Goal: Check status

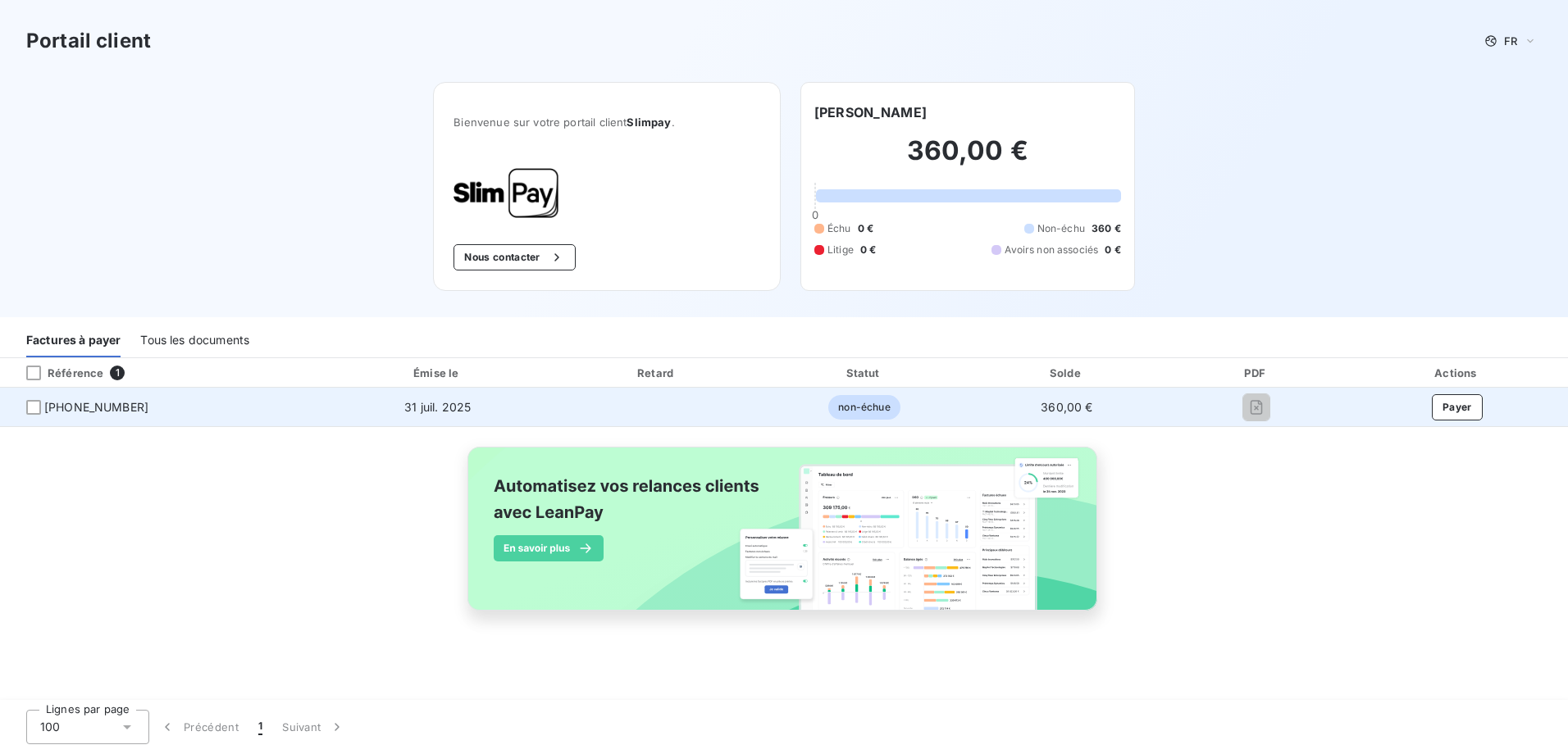
click at [97, 407] on span "[PHONE_NUMBER]" at bounding box center [95, 407] width 104 height 16
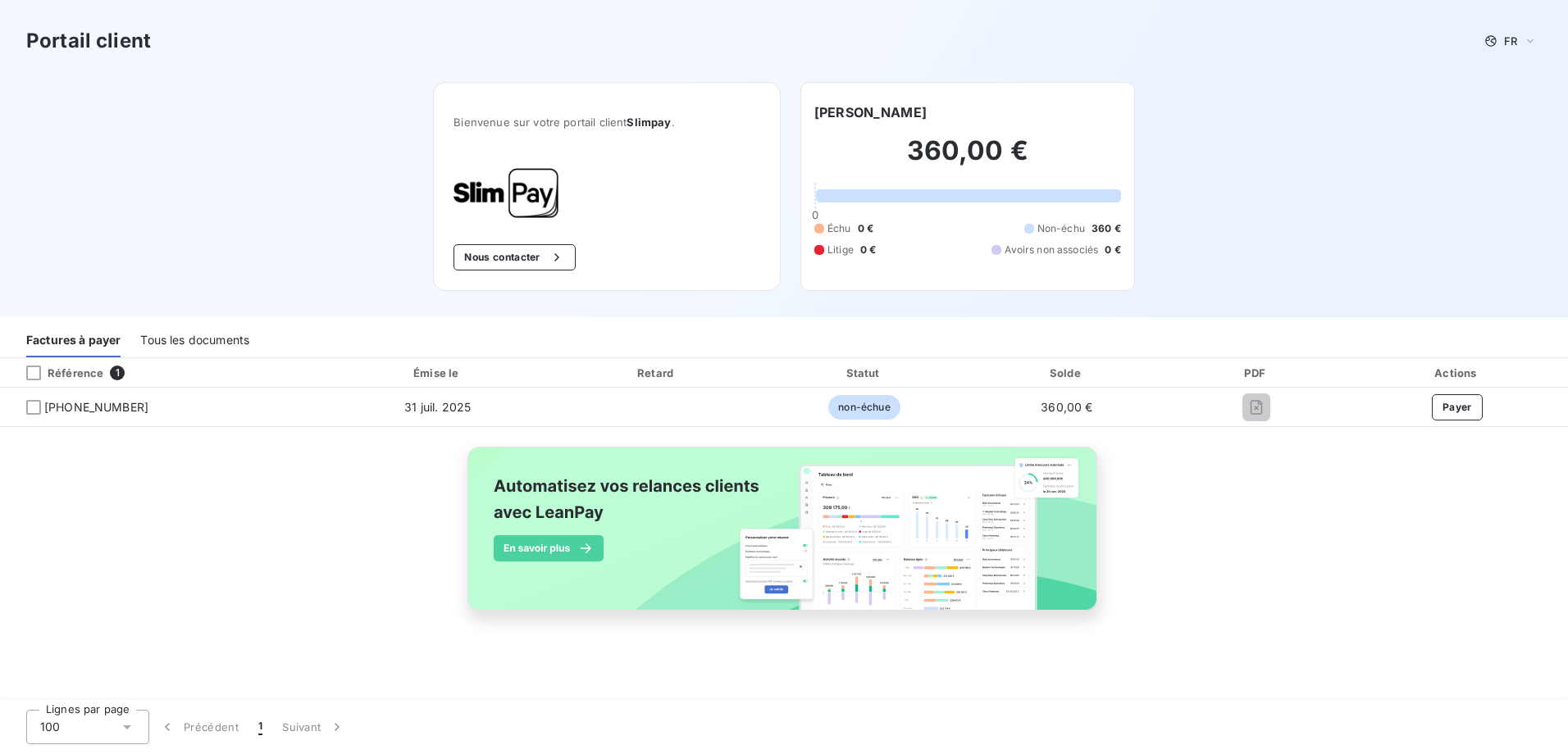
click at [189, 331] on div "Tous les documents" at bounding box center [194, 340] width 109 height 35
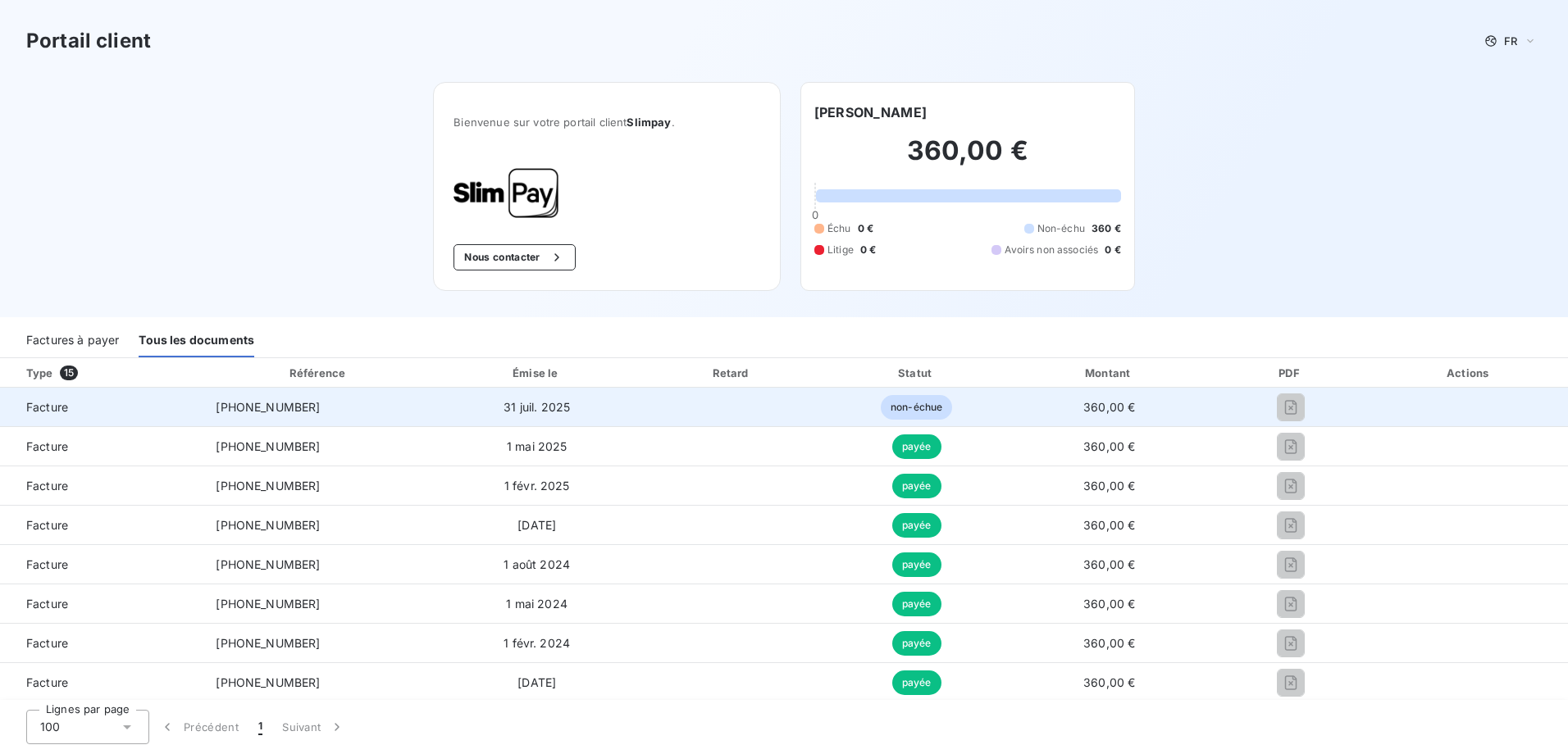
click at [237, 405] on span "[PHONE_NUMBER]" at bounding box center [267, 407] width 104 height 14
click at [540, 403] on span "31 juil. 2025" at bounding box center [536, 407] width 67 height 14
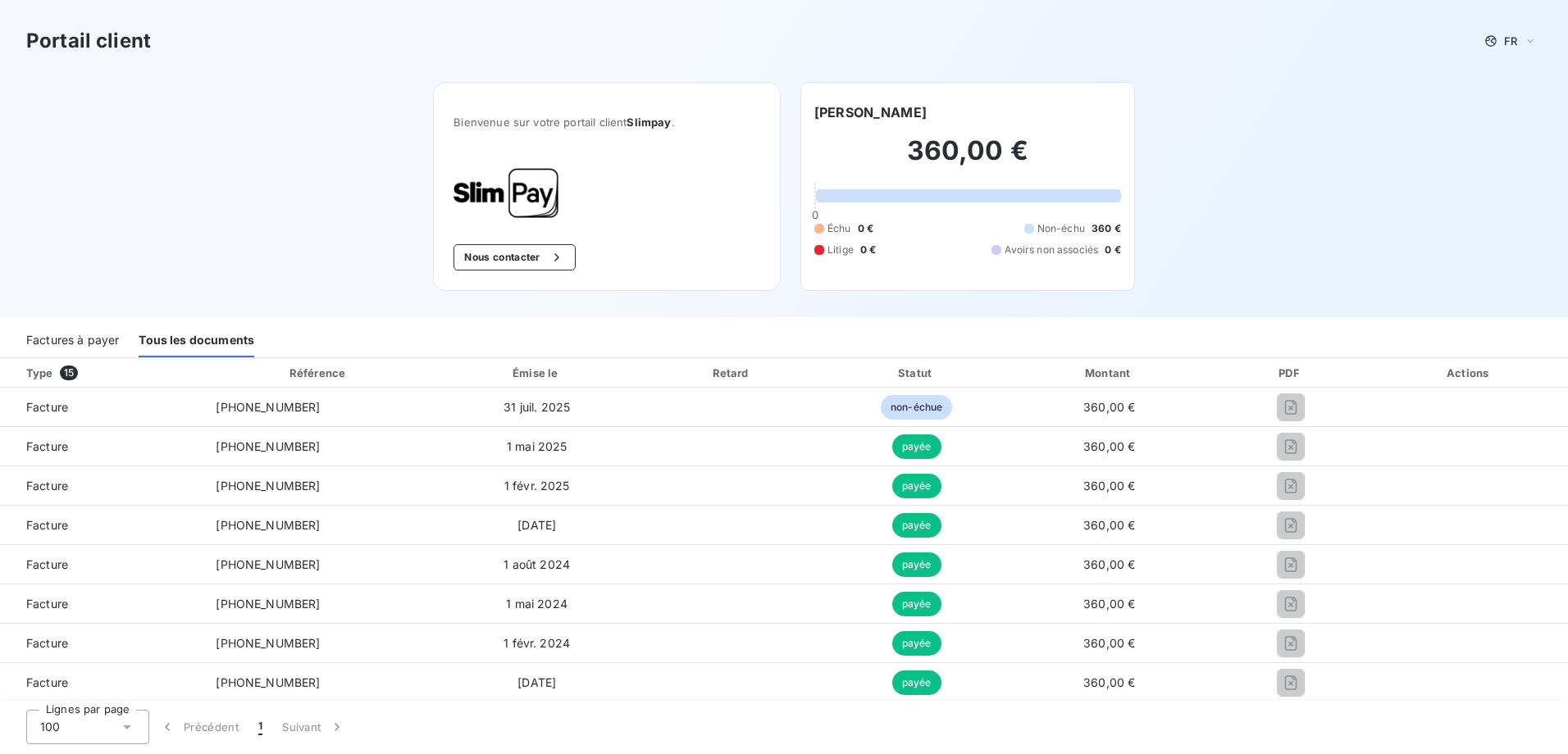
click at [105, 341] on div "Factures à payer" at bounding box center [73, 340] width 93 height 35
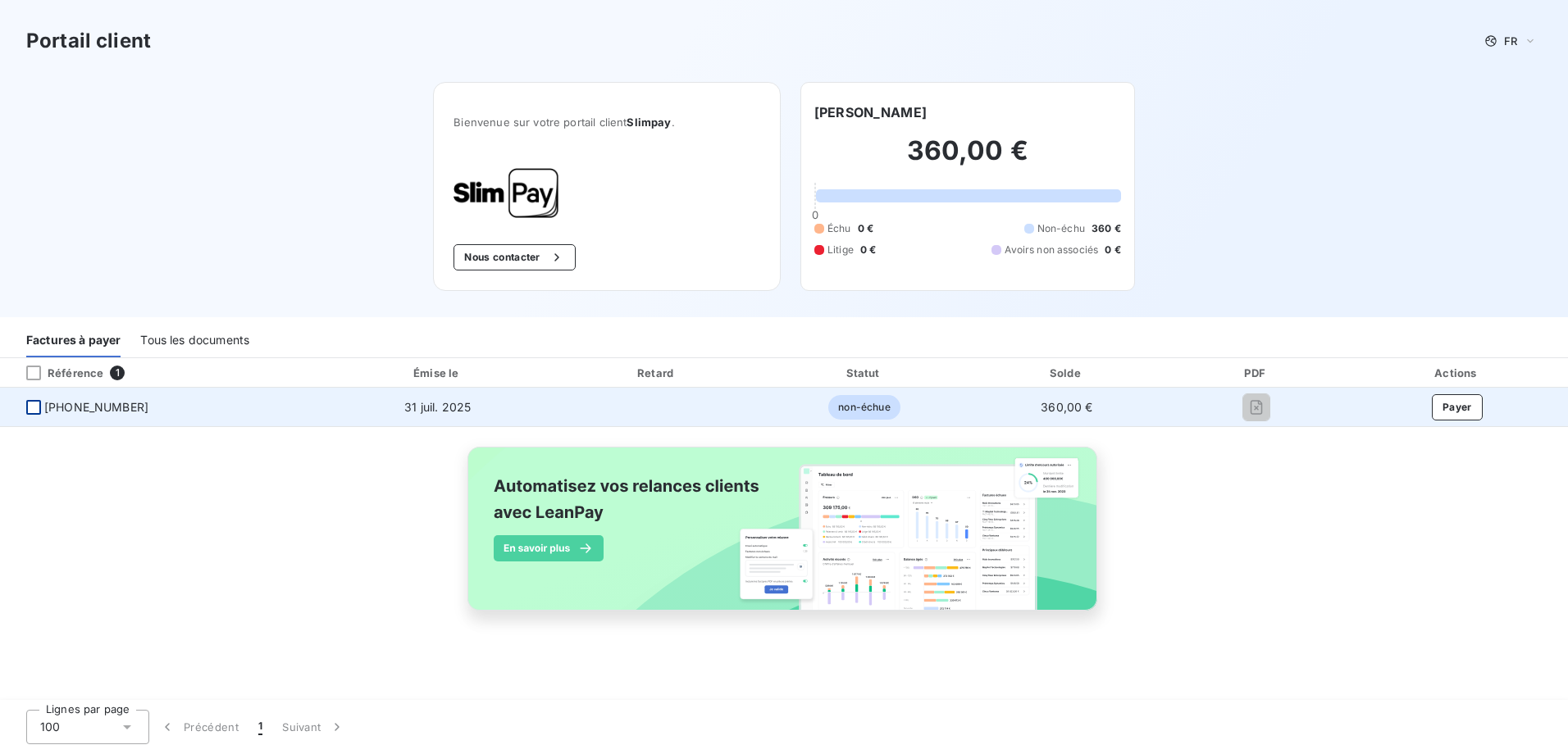
click at [32, 411] on div at bounding box center [33, 407] width 14 height 14
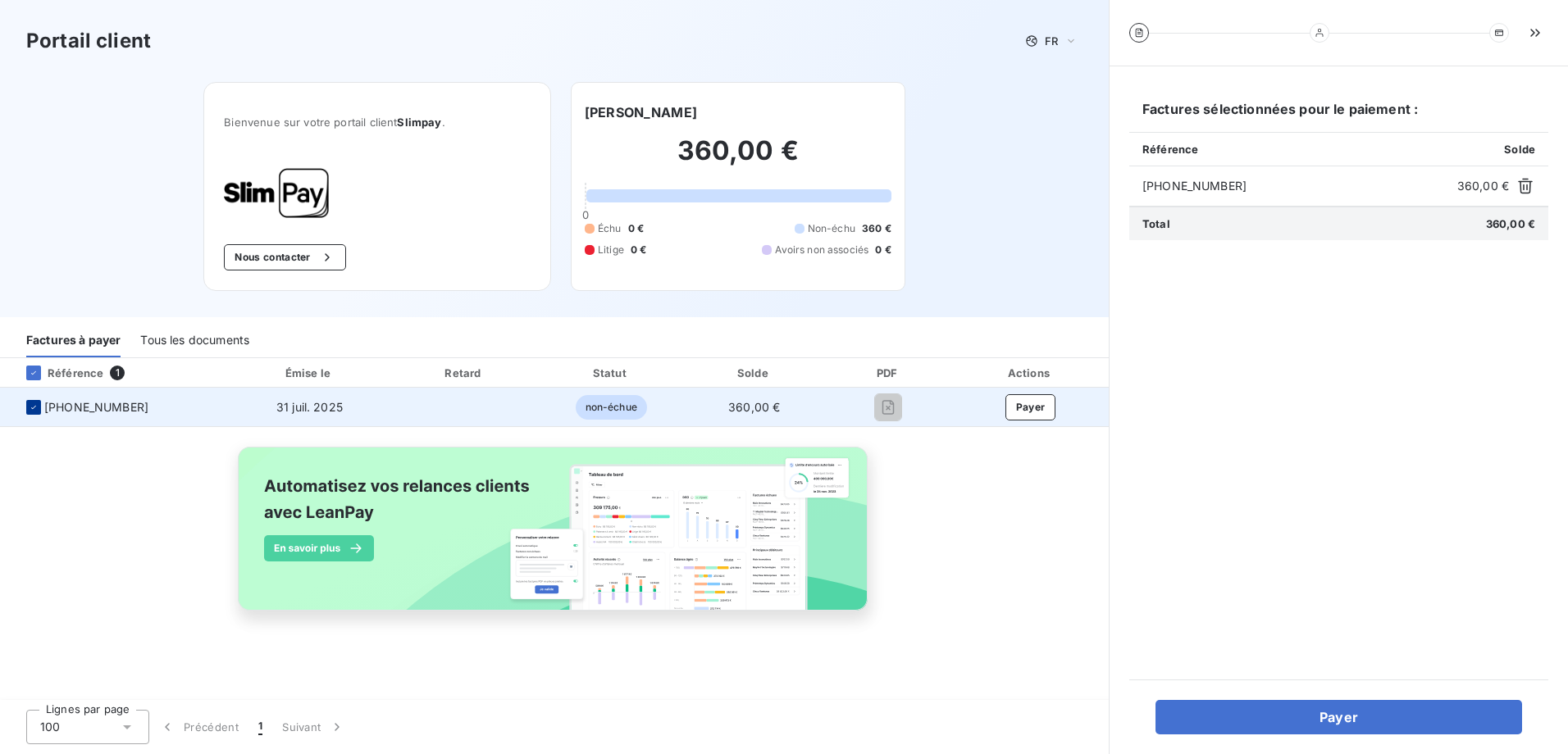
click at [33, 407] on icon at bounding box center [34, 407] width 10 height 10
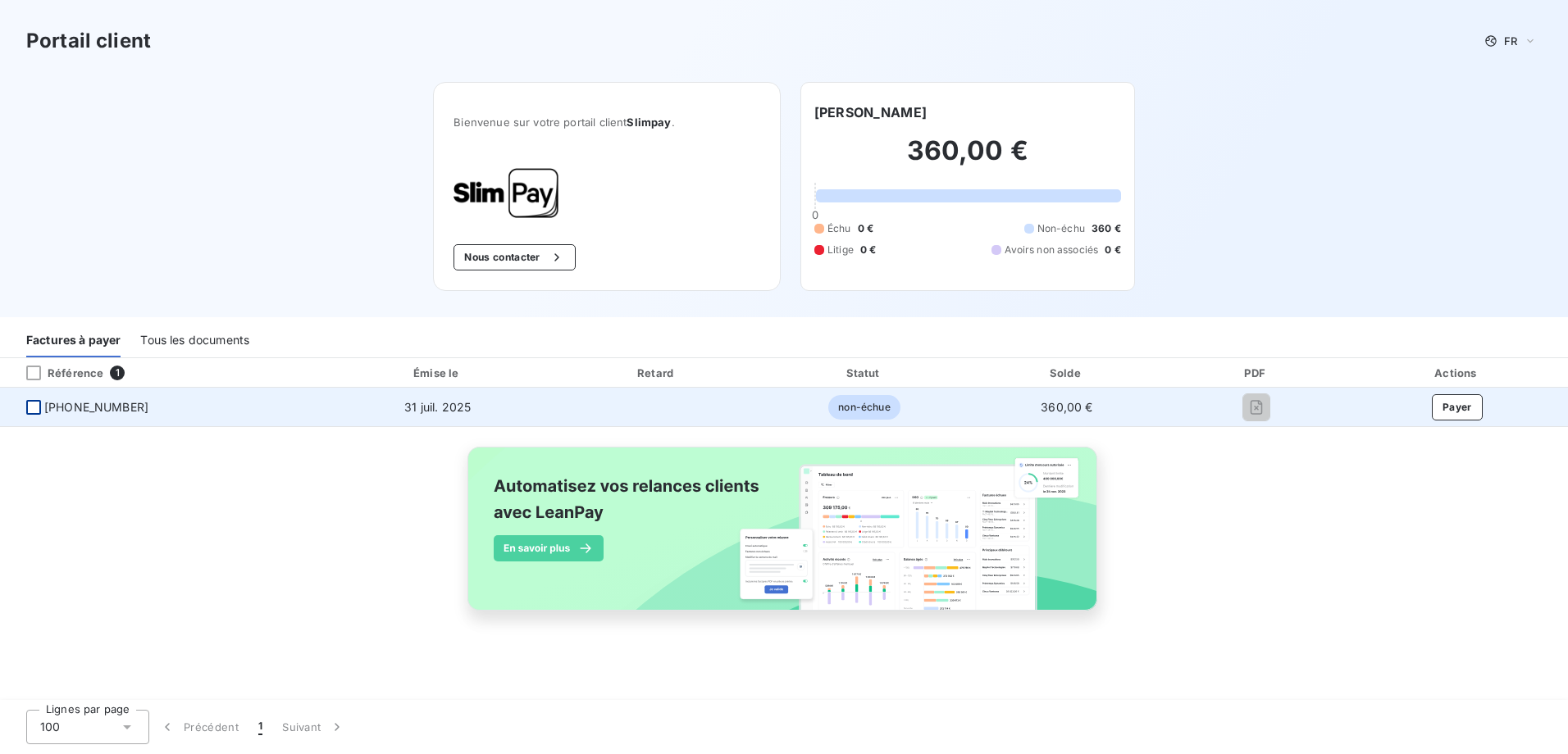
click at [215, 337] on div "Tous les documents" at bounding box center [194, 340] width 109 height 35
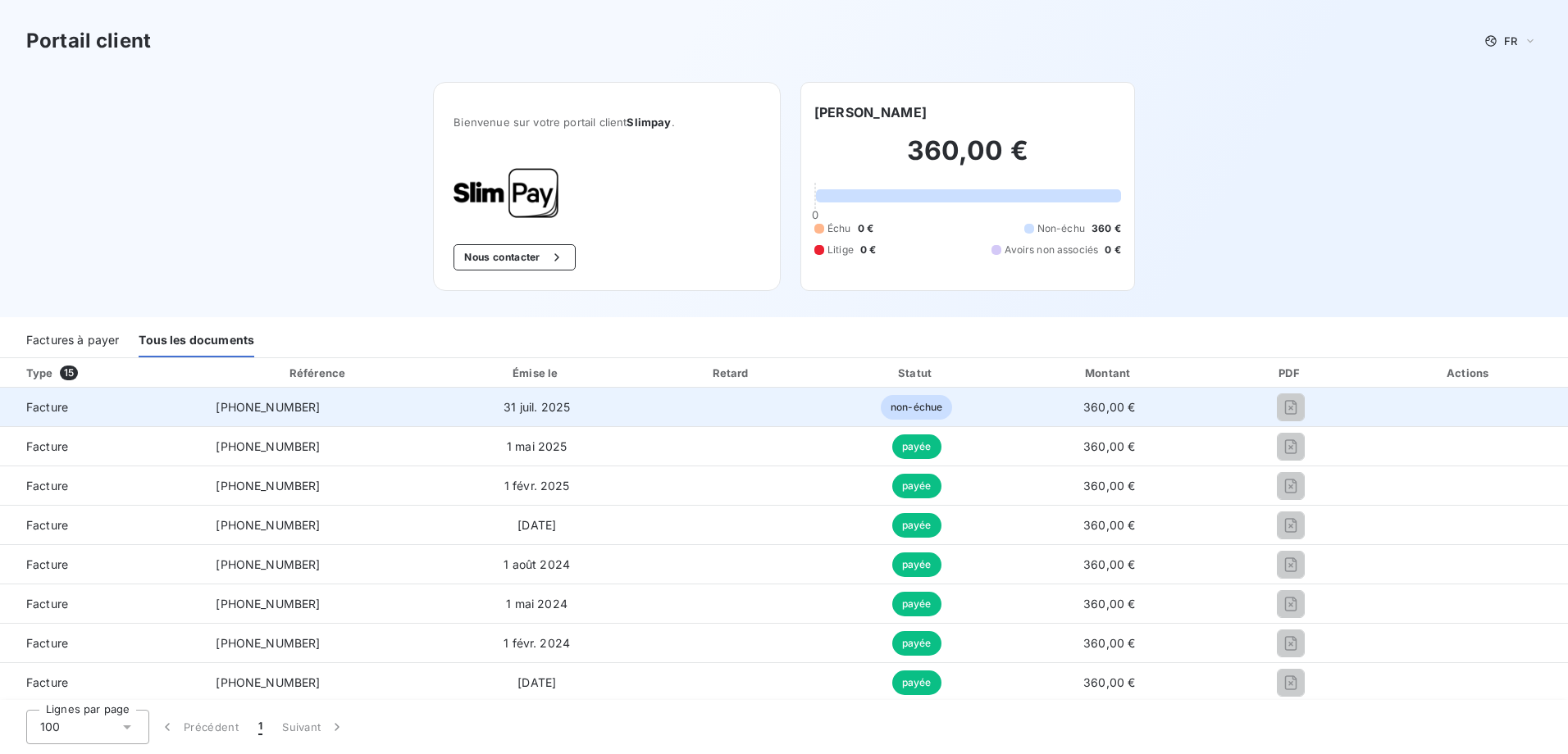
click at [58, 406] on span "Facture" at bounding box center [101, 407] width 176 height 16
drag, startPoint x: 58, startPoint y: 406, endPoint x: 562, endPoint y: 405, distance: 504.0
click at [562, 405] on td "31 juil. 2025" at bounding box center [536, 407] width 203 height 40
click at [1083, 407] on span "360,00 €" at bounding box center [1108, 407] width 51 height 14
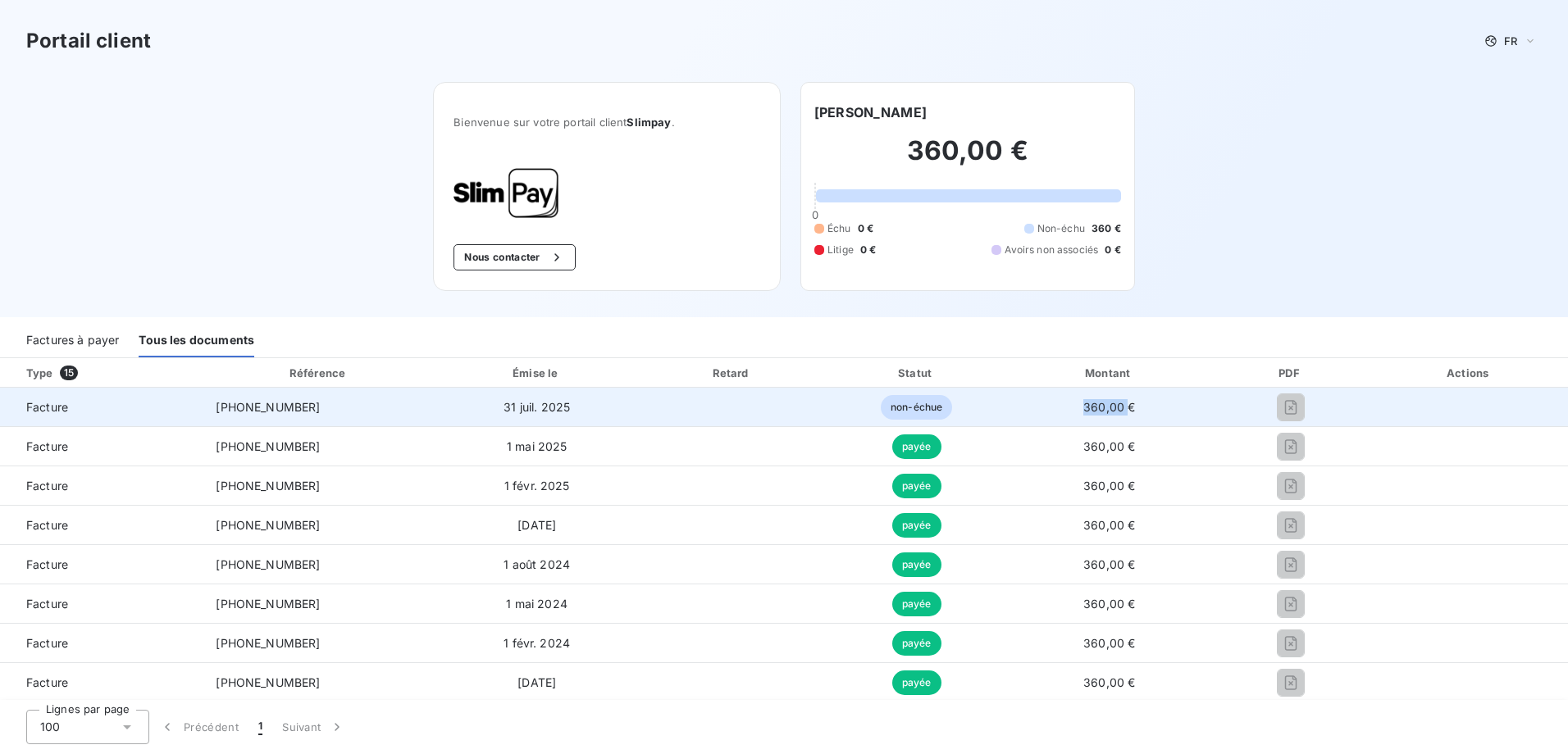
click at [1083, 407] on span "360,00 €" at bounding box center [1108, 407] width 51 height 14
drag, startPoint x: 1077, startPoint y: 407, endPoint x: 1051, endPoint y: 407, distance: 26.0
click at [1051, 407] on td "360,00 €" at bounding box center [1109, 407] width 203 height 40
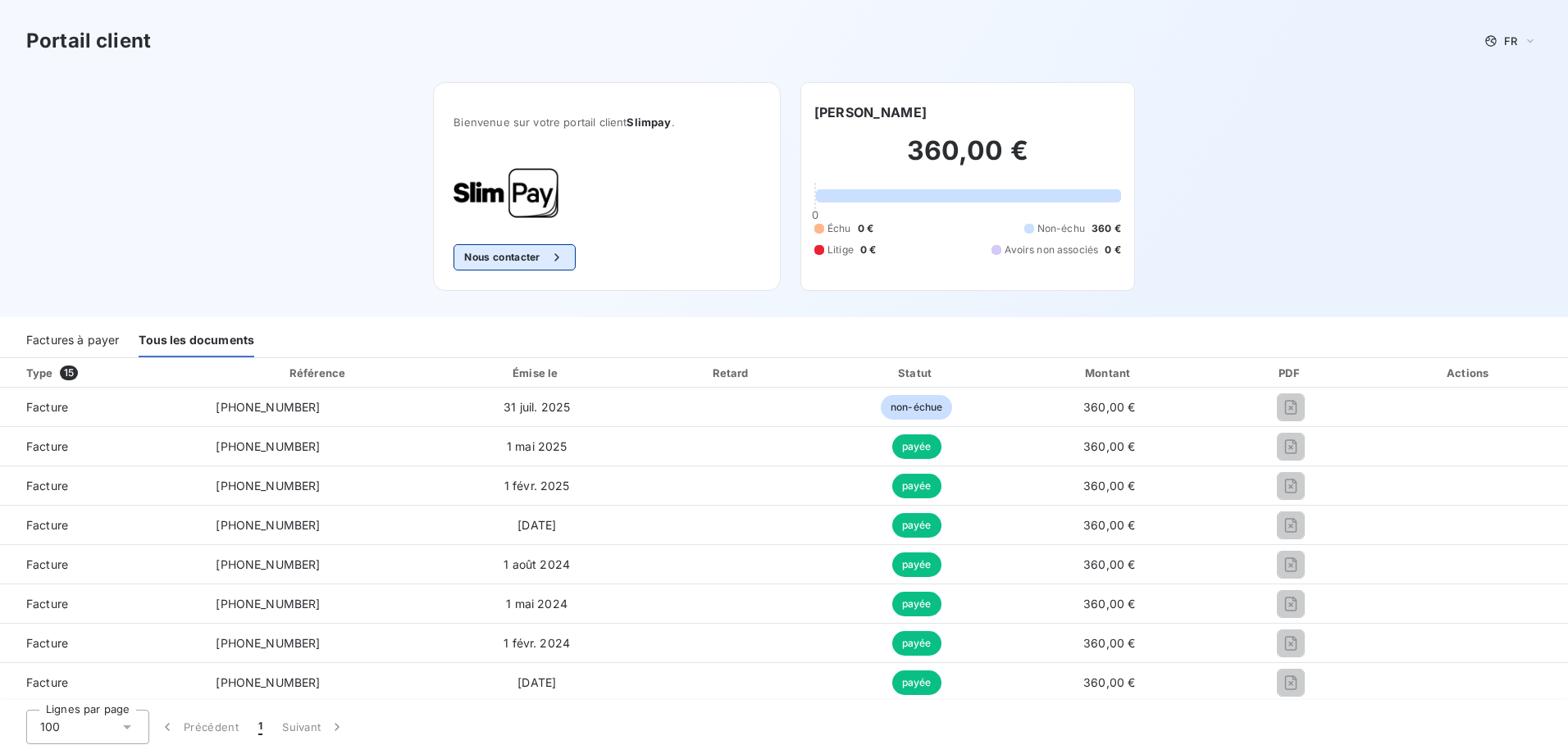
click at [535, 261] on button "Nous contacter" at bounding box center [515, 257] width 121 height 26
